Goal: Find specific page/section: Find specific page/section

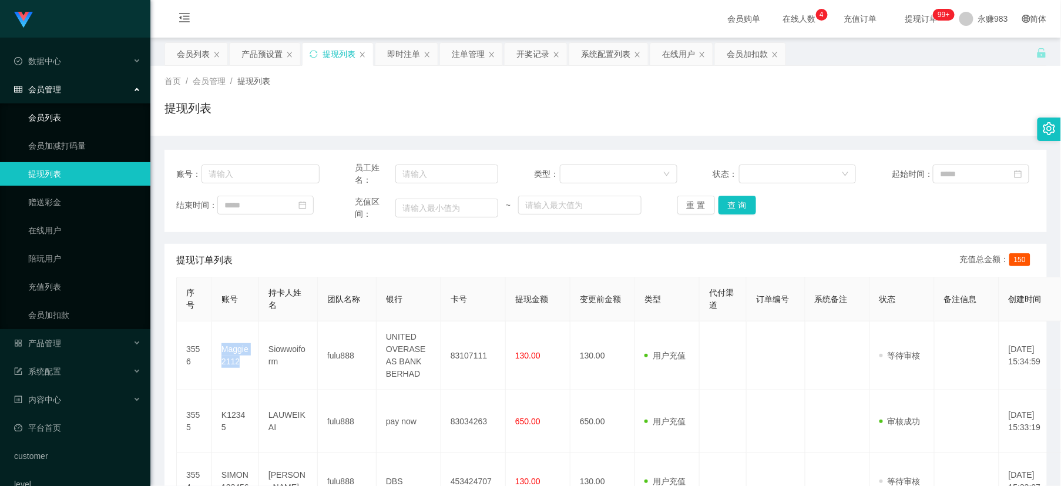
click at [49, 121] on link "会员列表" at bounding box center [84, 117] width 113 height 23
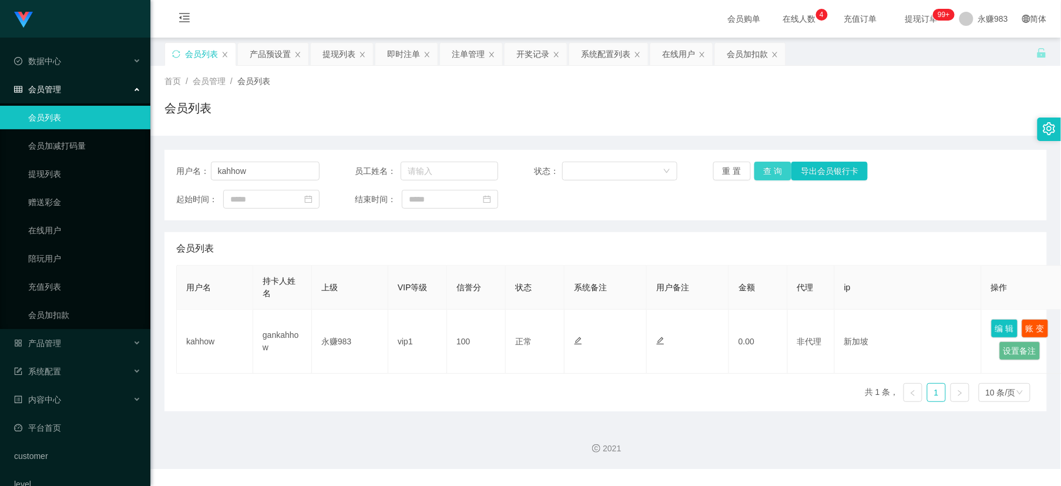
click at [767, 170] on button "查 询" at bounding box center [773, 170] width 38 height 19
drag, startPoint x: 725, startPoint y: 167, endPoint x: 719, endPoint y: 171, distance: 7.5
click at [725, 166] on button "重 置" at bounding box center [732, 170] width 38 height 19
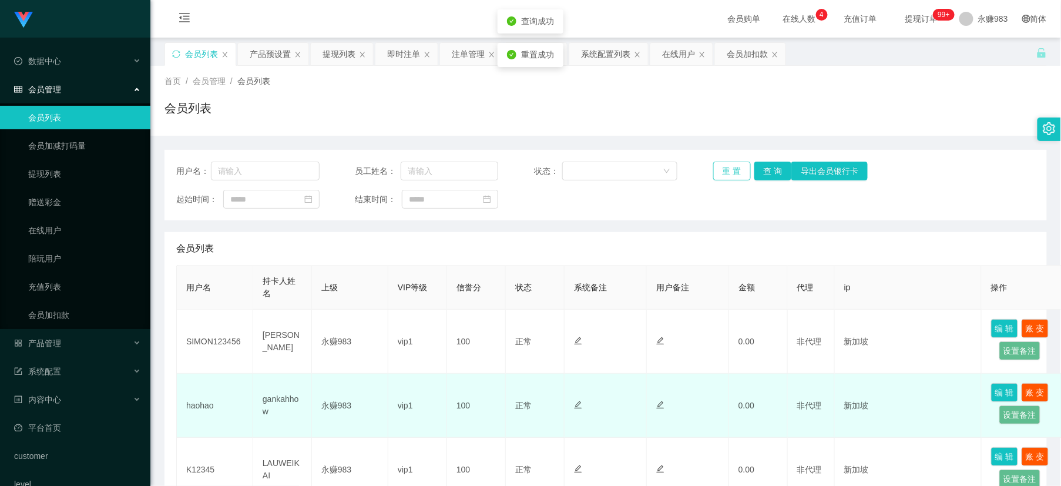
scroll to position [130, 0]
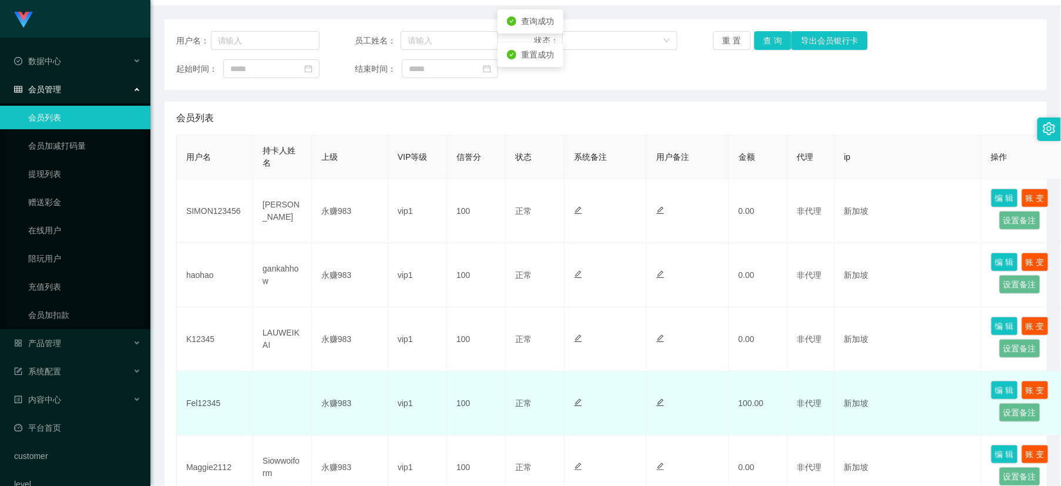
click at [210, 406] on td "Fel12345" at bounding box center [215, 403] width 76 height 64
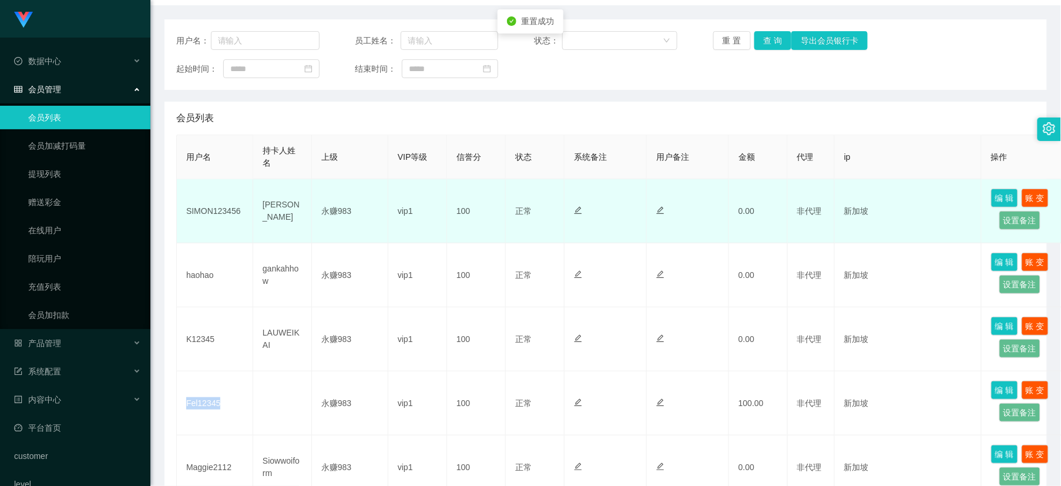
copy td "Fel12345"
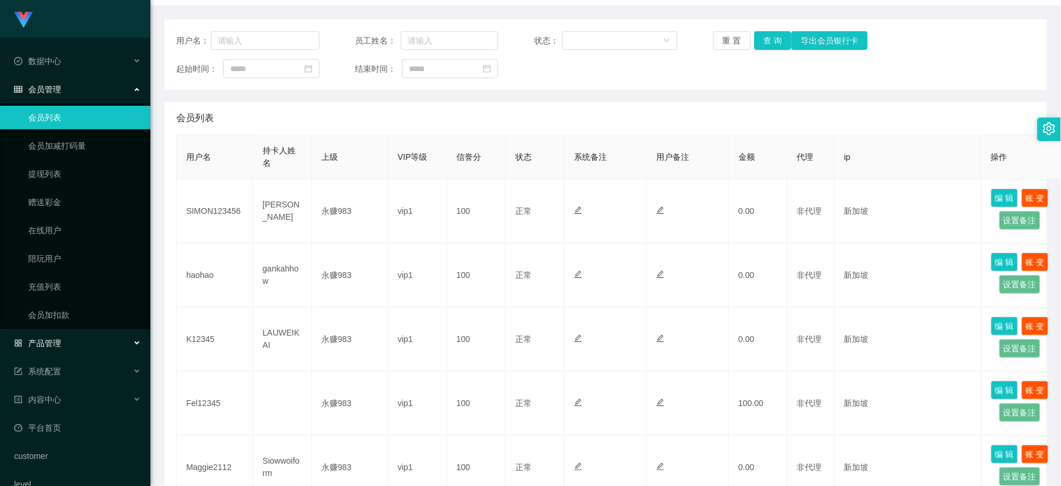
click at [65, 345] on div "产品管理" at bounding box center [75, 342] width 150 height 23
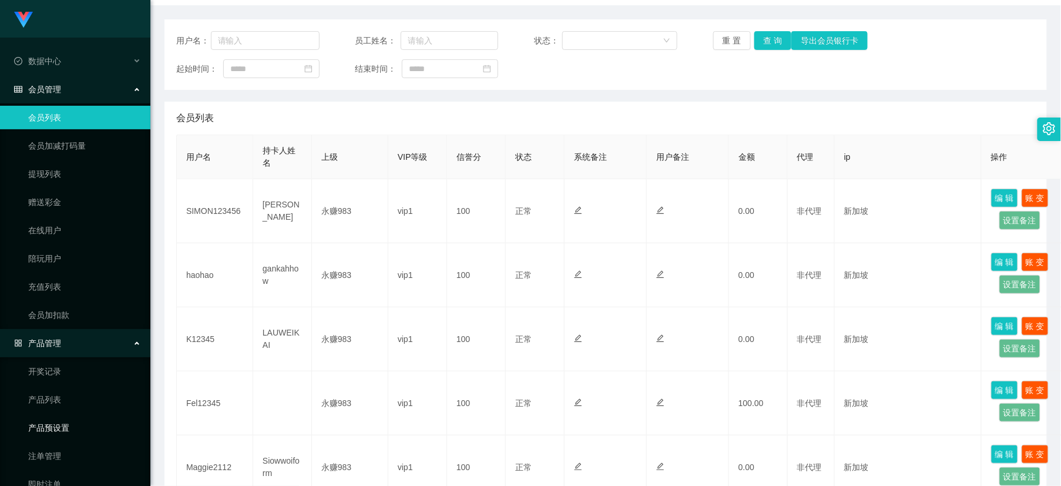
click at [70, 424] on link "产品预设置" at bounding box center [84, 427] width 113 height 23
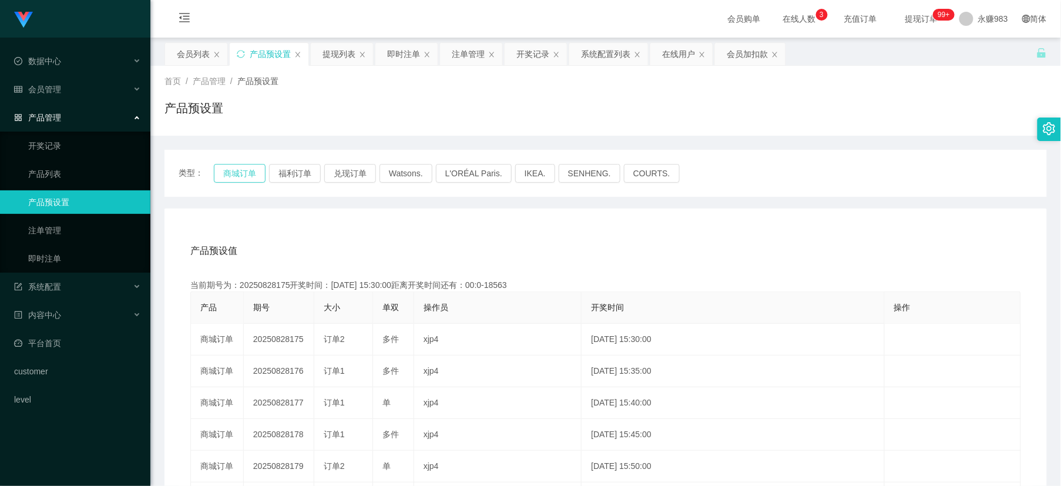
click at [229, 171] on button "商城订单" at bounding box center [240, 173] width 52 height 19
click at [65, 254] on link "即时注单" at bounding box center [84, 258] width 113 height 23
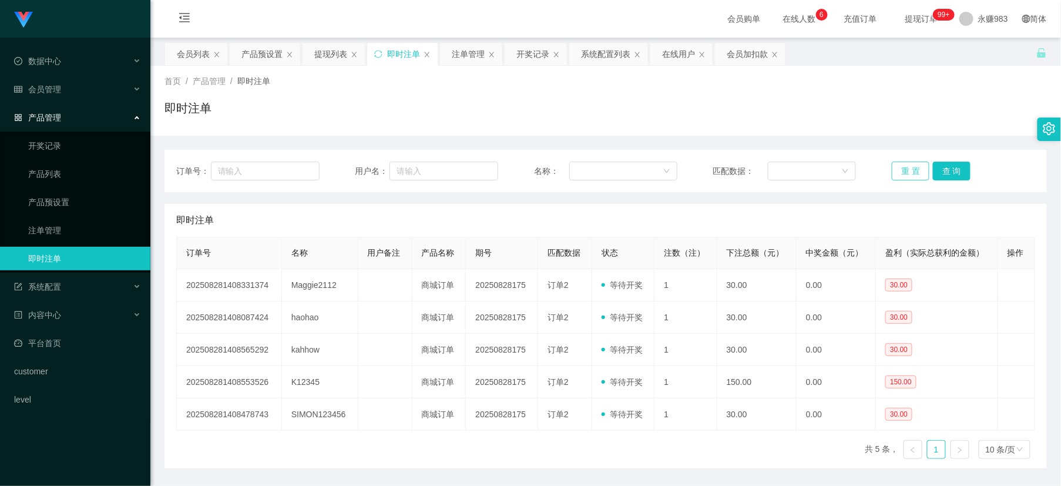
click at [920, 173] on button "重 置" at bounding box center [910, 170] width 38 height 19
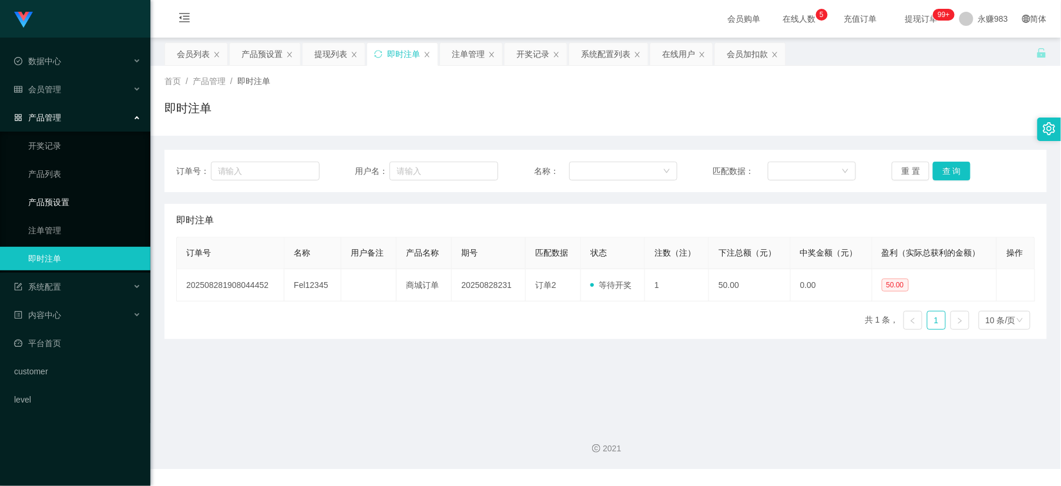
click at [65, 201] on link "产品预设置" at bounding box center [84, 201] width 113 height 23
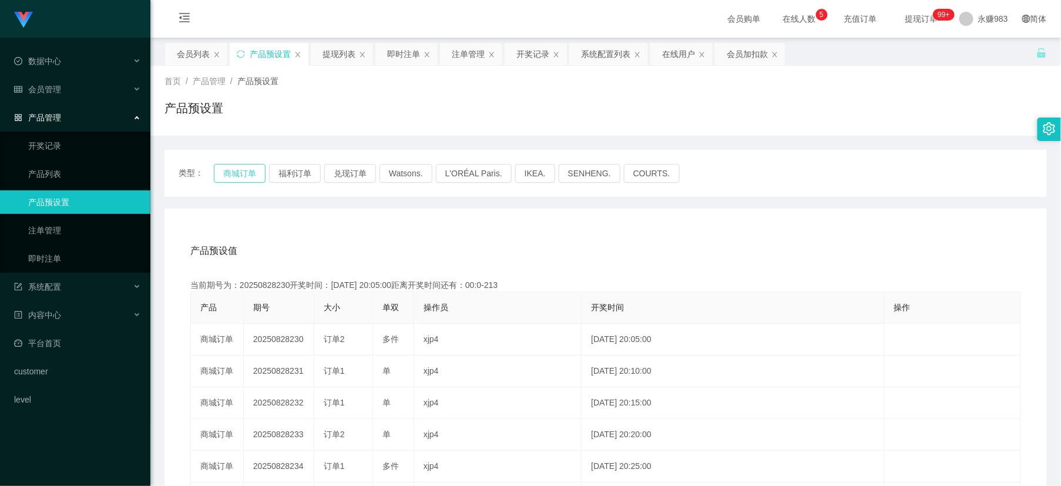
click at [241, 174] on button "商城订单" at bounding box center [240, 173] width 52 height 19
click at [73, 268] on link "即时注单" at bounding box center [84, 258] width 113 height 23
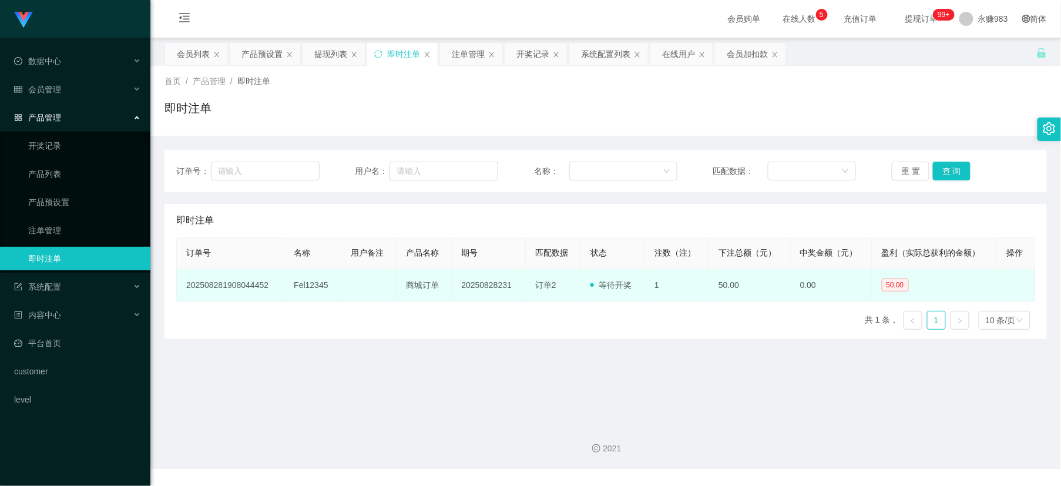
click at [291, 287] on td "Fel12345" at bounding box center [312, 285] width 57 height 32
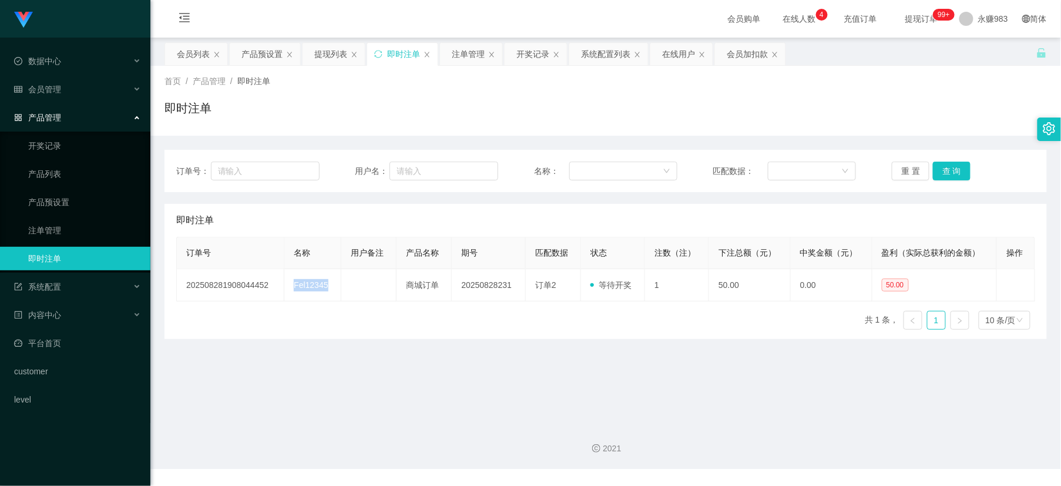
copy td "Fel12345"
